Goal: Information Seeking & Learning: Learn about a topic

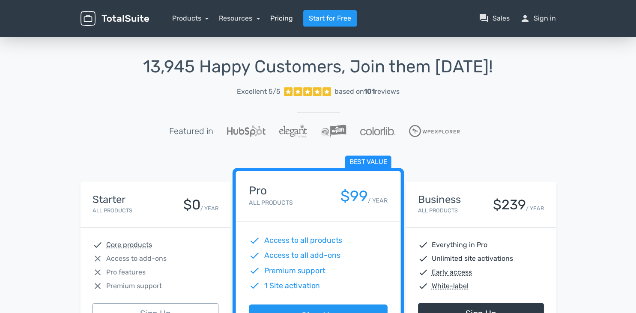
click at [275, 20] on link "Pricing" at bounding box center [281, 18] width 23 height 10
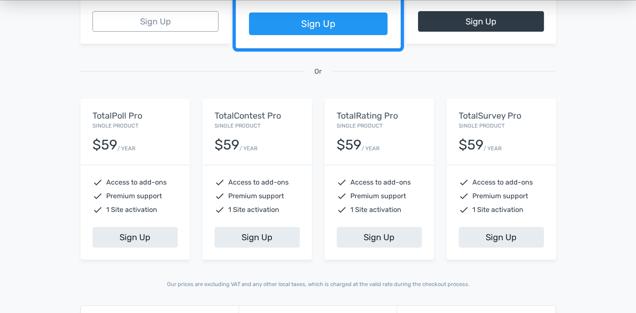
scroll to position [271, 0]
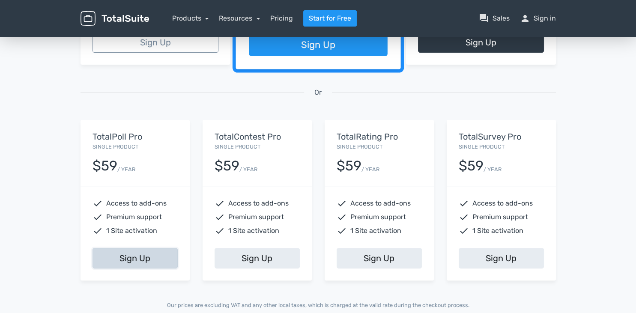
click at [129, 258] on link "Sign Up" at bounding box center [135, 258] width 85 height 21
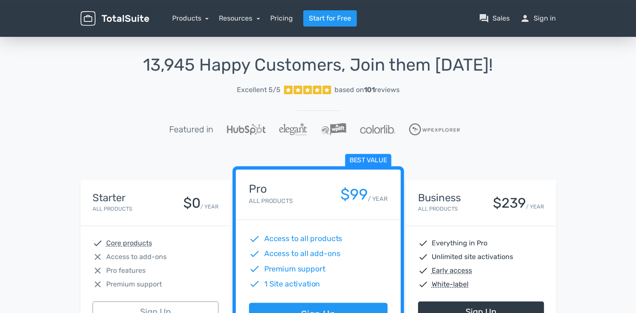
scroll to position [0, 0]
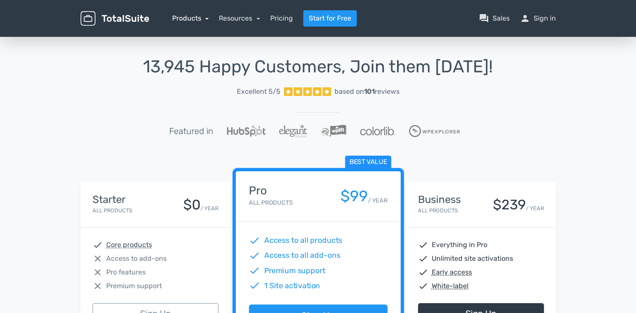
click at [207, 18] on link "Products" at bounding box center [190, 18] width 37 height 8
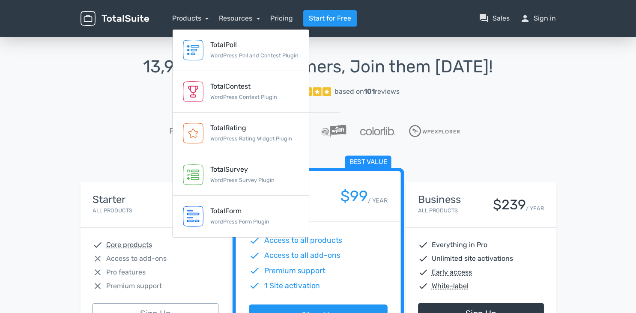
click at [76, 112] on div "13,945 Happy Customers, Join them Today! Excellent 5/5 based on 101 reviews Fea…" at bounding box center [318, 318] width 488 height 523
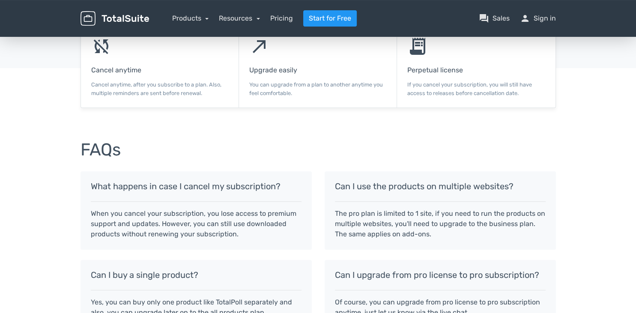
scroll to position [550, 0]
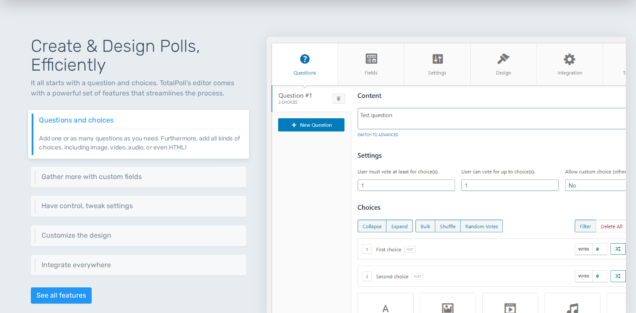
scroll to position [407, 0]
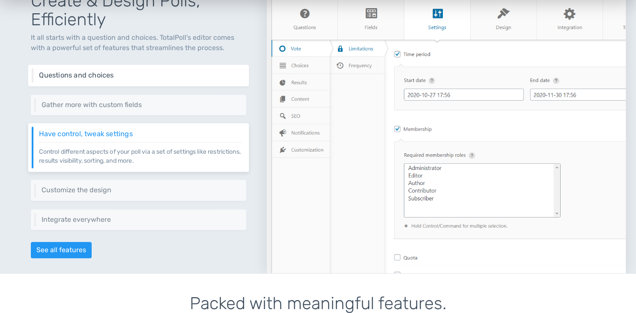
click at [135, 79] on div "Questions and choices Add one or as many questions as you need. Furthermore, ad…" at bounding box center [138, 75] width 221 height 21
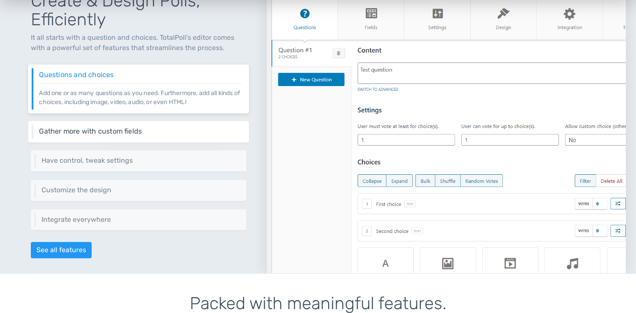
click at [144, 131] on h6 "Gather more with custom fields" at bounding box center [140, 132] width 203 height 8
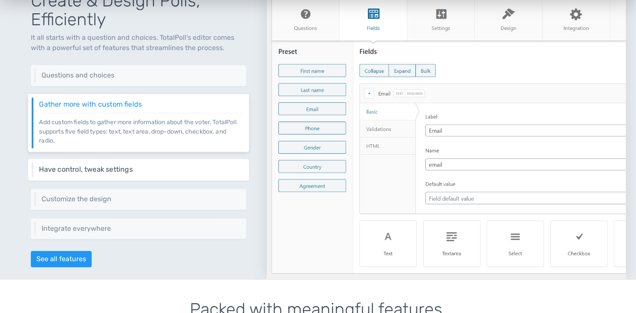
click at [140, 167] on h6 "Have control, tweak settings" at bounding box center [140, 170] width 203 height 8
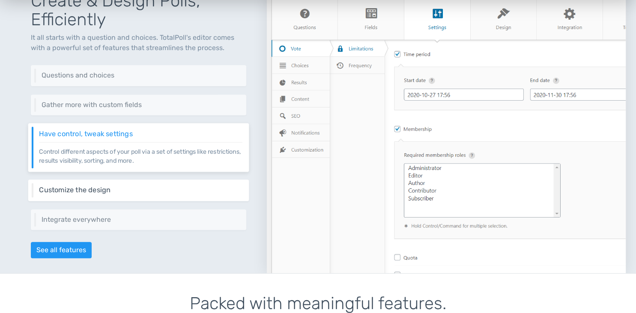
click at [150, 192] on h6 "Customize the design" at bounding box center [140, 190] width 203 height 8
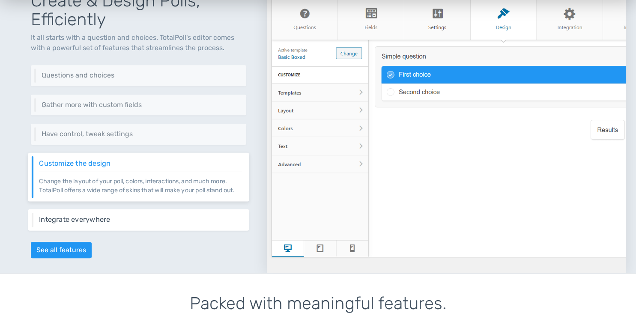
click at [149, 220] on h6 "Integrate everywhere" at bounding box center [140, 220] width 203 height 8
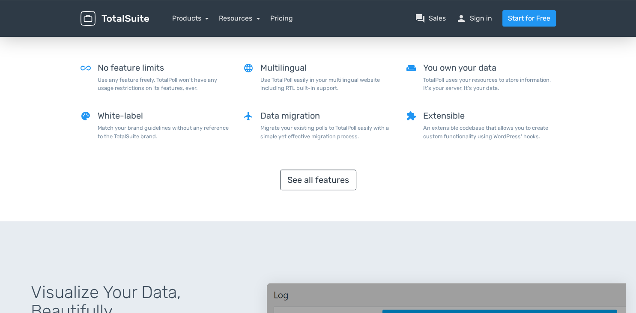
scroll to position [680, 0]
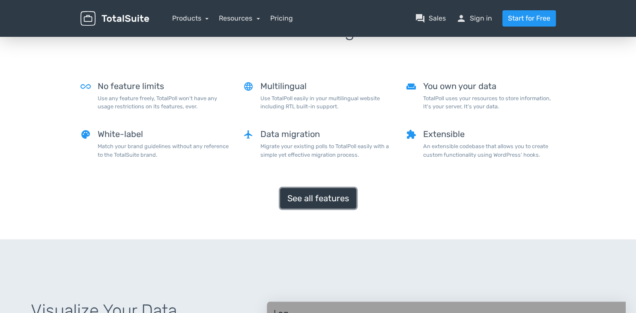
click at [318, 195] on link "See all features" at bounding box center [318, 198] width 76 height 21
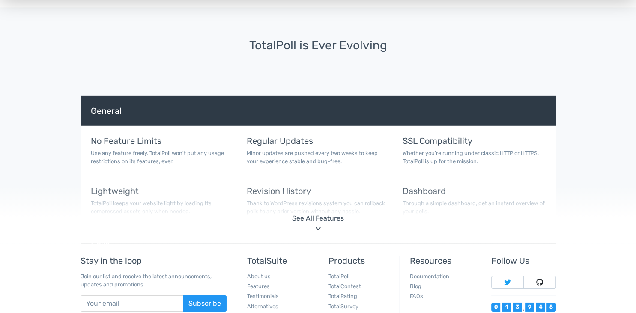
scroll to position [2717, 0]
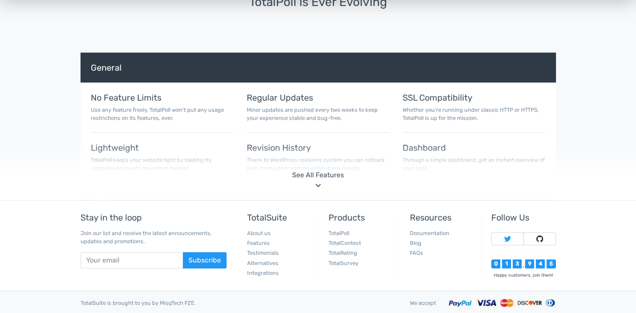
click at [318, 177] on div "See All Features" at bounding box center [318, 175] width 623 height 10
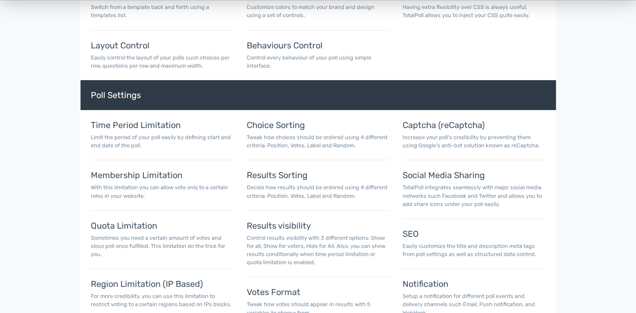
scroll to position [3712, 0]
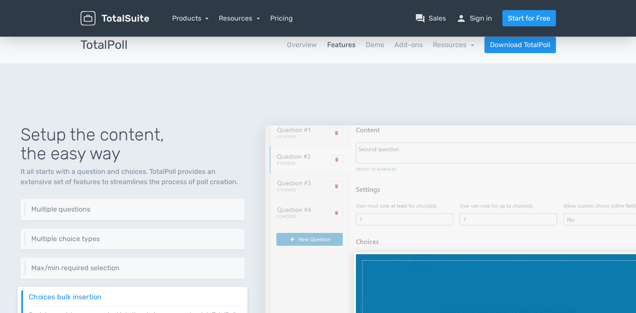
scroll to position [0, 0]
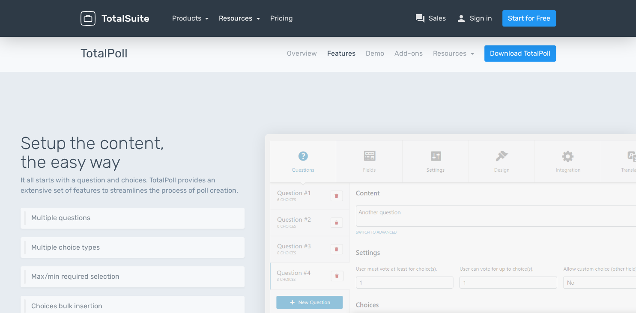
click at [259, 20] on link "Resources" at bounding box center [239, 18] width 41 height 8
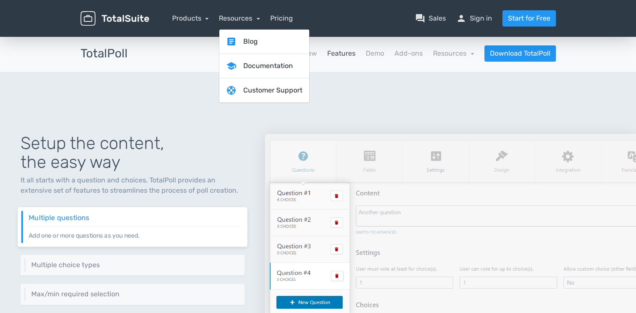
click at [182, 63] on div "TotalPoll apps Overview Features Demo Add-ons Resources school Documentation ar…" at bounding box center [318, 53] width 488 height 37
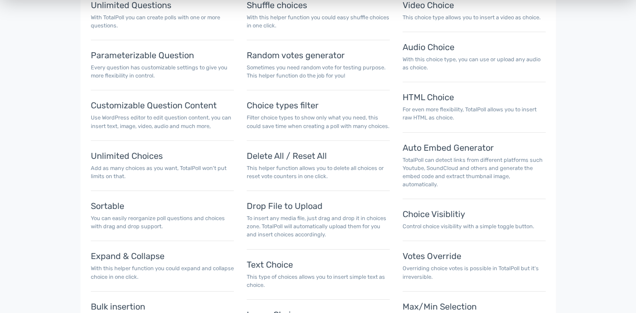
scroll to position [3166, 0]
